Goal: Check status: Check status

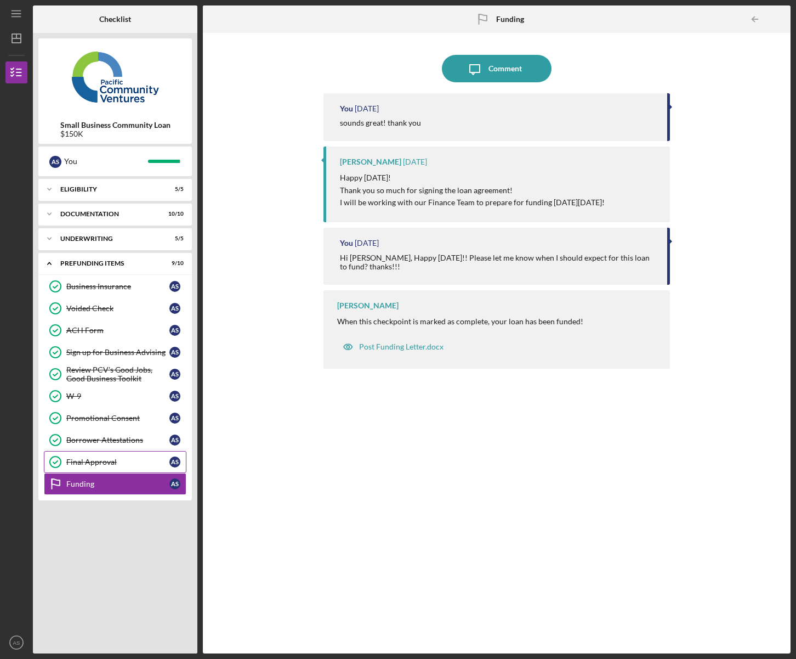
click at [107, 467] on link "Final Approval Final Approval A S" at bounding box center [115, 462] width 143 height 22
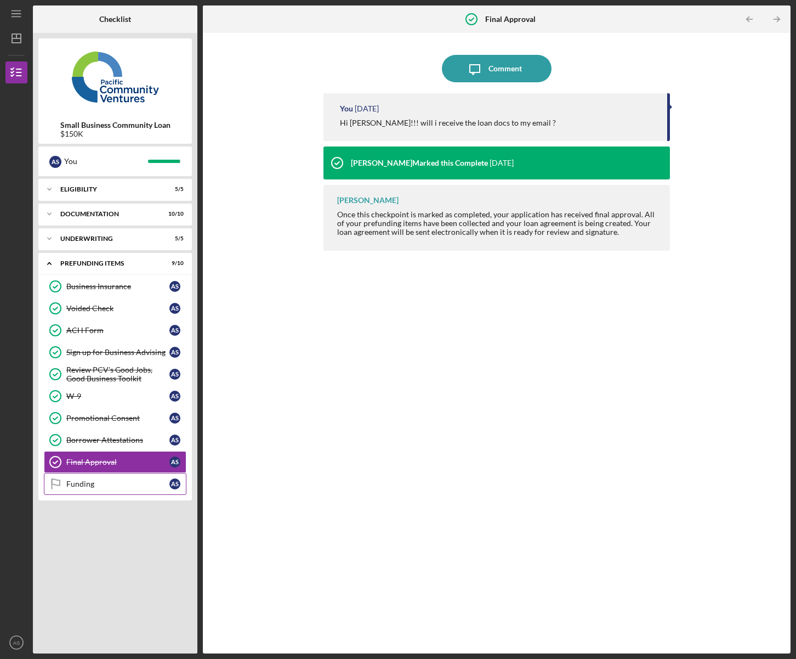
click at [99, 485] on div "Funding" at bounding box center [117, 483] width 103 height 9
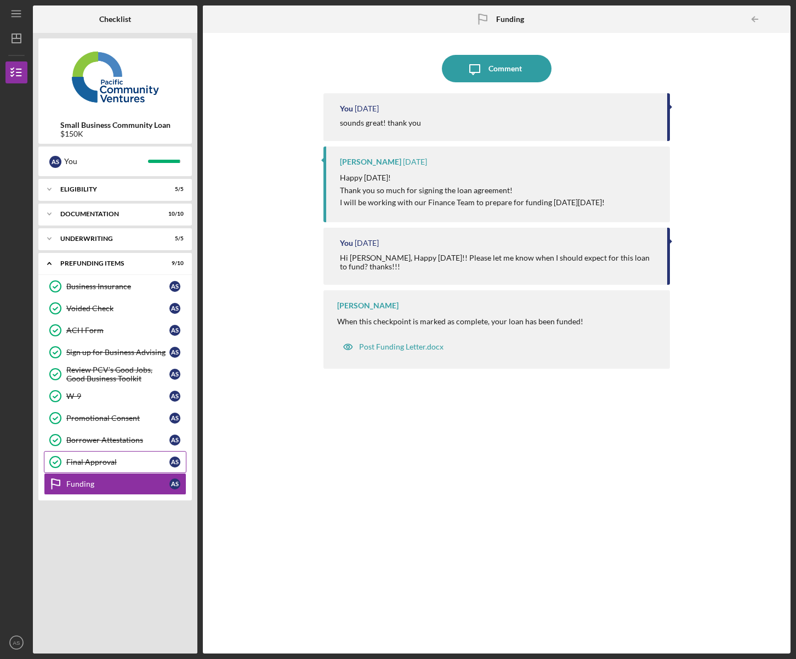
click at [94, 469] on link "Final Approval Final Approval A S" at bounding box center [115, 462] width 143 height 22
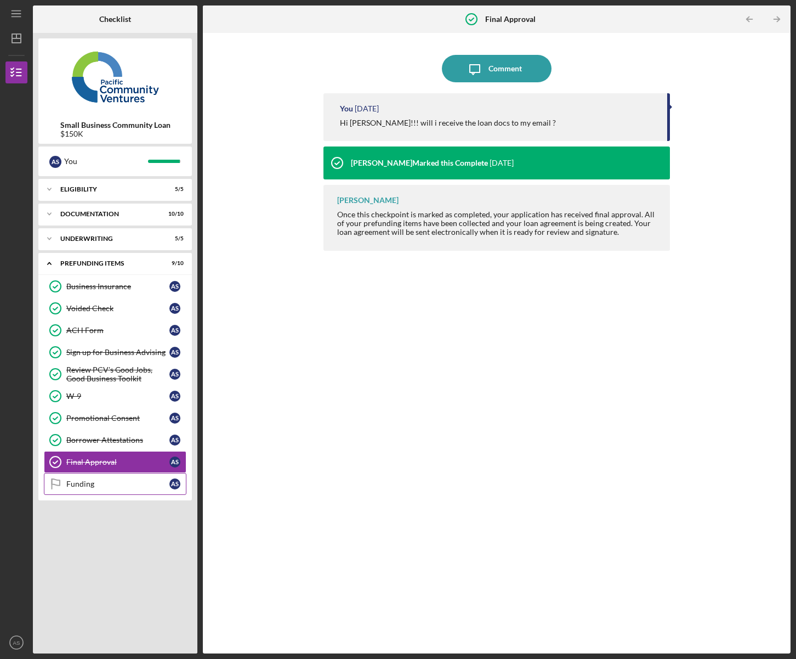
click at [95, 487] on div "Funding" at bounding box center [117, 483] width 103 height 9
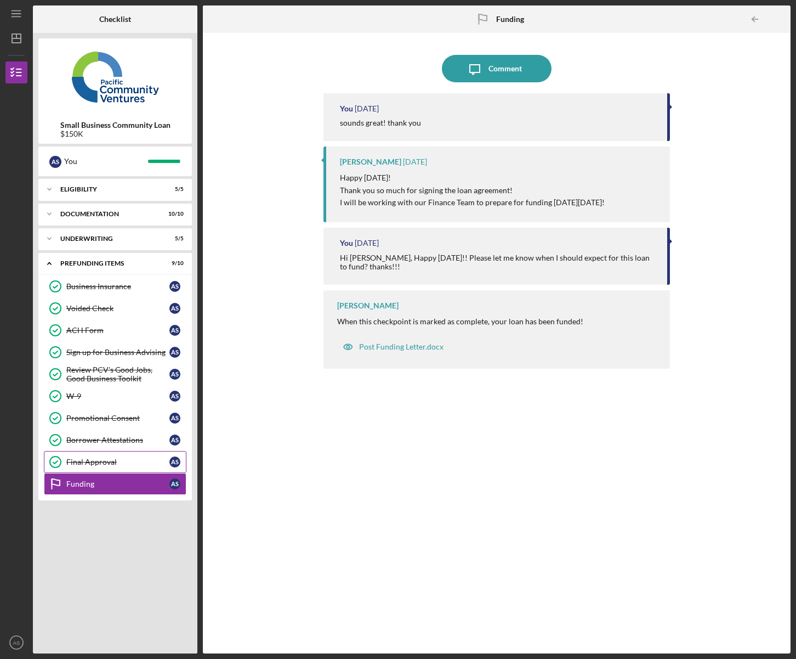
click at [94, 467] on link "Final Approval Final Approval A S" at bounding box center [115, 462] width 143 height 22
